Goal: Task Accomplishment & Management: Manage account settings

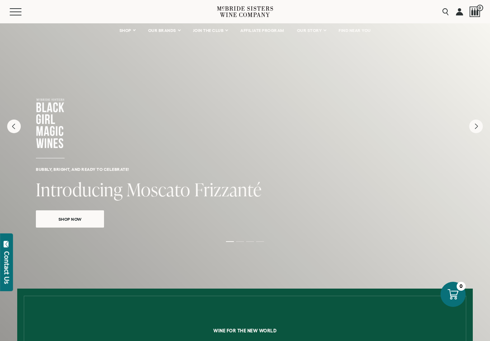
click at [459, 11] on link at bounding box center [459, 11] width 7 height 23
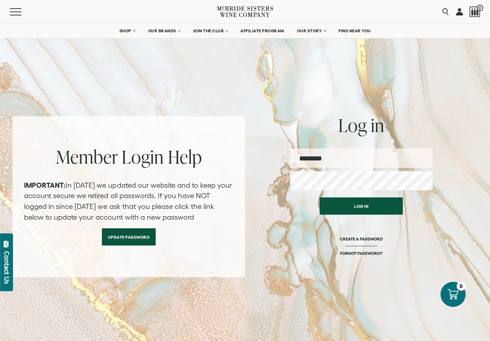
type input "**********"
click at [361, 206] on button "Log in" at bounding box center [361, 205] width 83 height 17
click at [371, 209] on button "Log in" at bounding box center [361, 205] width 83 height 17
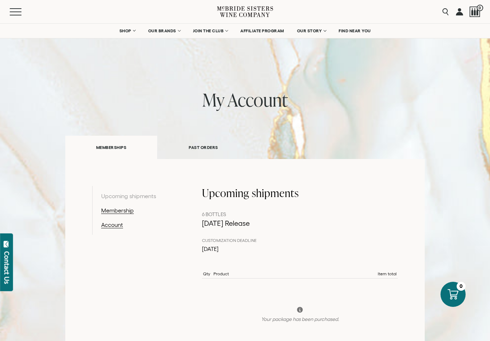
click at [122, 197] on link "Upcoming shipments" at bounding box center [138, 195] width 74 height 9
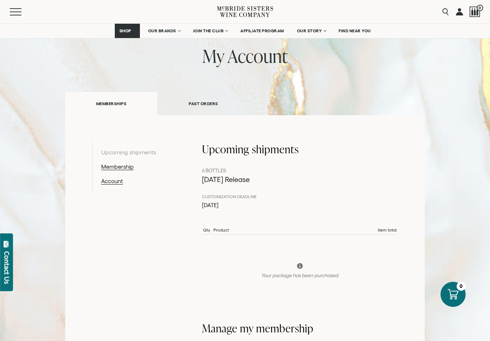
scroll to position [43, 0]
click at [193, 109] on link "PAST ORDERS" at bounding box center [203, 104] width 92 height 25
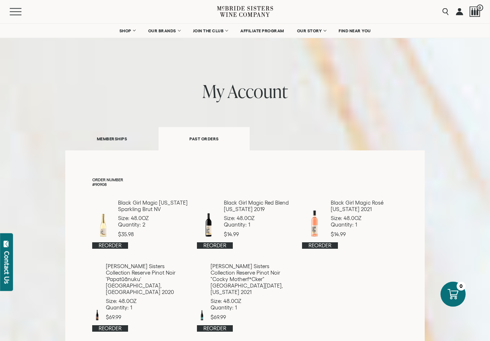
scroll to position [0, 0]
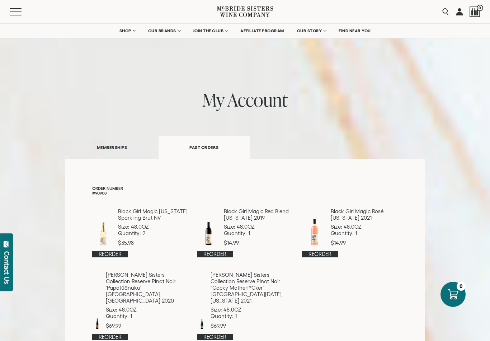
click at [117, 149] on link "MEMBERSHIPS" at bounding box center [111, 147] width 93 height 25
